Goal: Information Seeking & Learning: Understand process/instructions

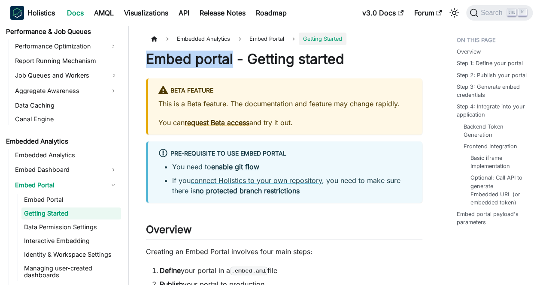
drag, startPoint x: 232, startPoint y: 59, endPoint x: 141, endPoint y: 60, distance: 91.0
copy h1 "Embed portal"
click at [95, 173] on link "Embed Dashboard" at bounding box center [58, 170] width 93 height 14
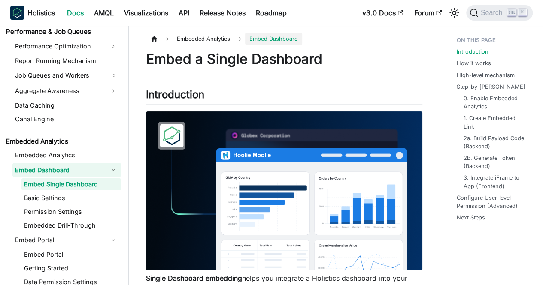
click at [65, 185] on link "Embed Single Dashboard" at bounding box center [71, 185] width 100 height 12
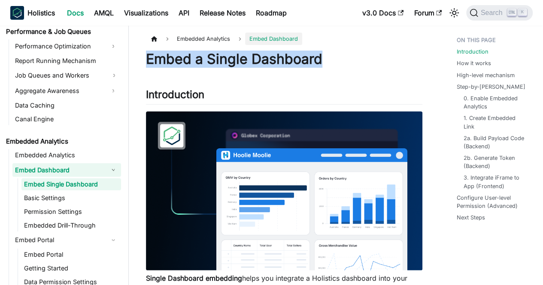
drag, startPoint x: 321, startPoint y: 58, endPoint x: 134, endPoint y: 54, distance: 187.1
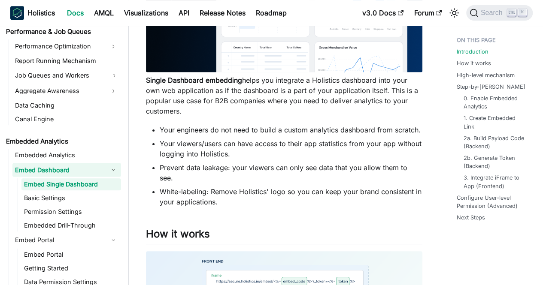
scroll to position [215, 0]
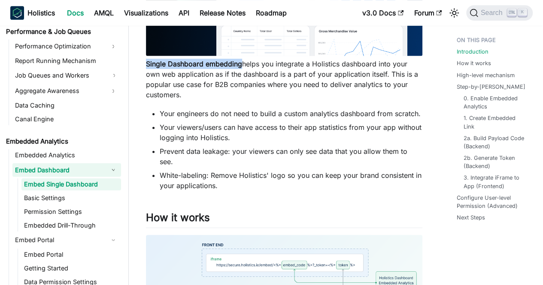
drag, startPoint x: 242, startPoint y: 64, endPoint x: 146, endPoint y: 68, distance: 95.8
click at [146, 68] on p "Single Dashboard embedding helps you integrate a Holistics dashboard into your …" at bounding box center [284, 79] width 276 height 41
copy strong "Single Dashboard embedding"
click at [90, 167] on link "Embed Dashboard" at bounding box center [58, 170] width 93 height 14
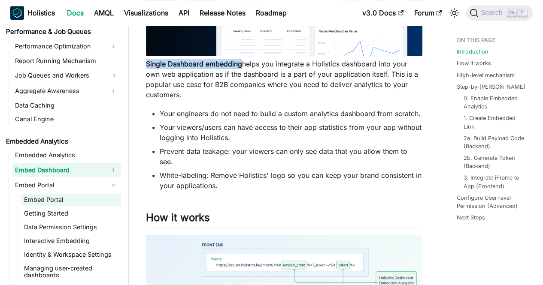
click at [92, 200] on link "Embed Portal" at bounding box center [71, 200] width 100 height 12
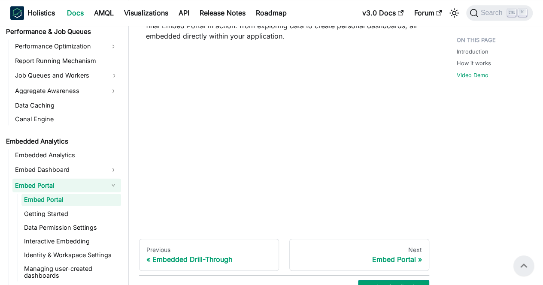
scroll to position [343, 0]
